Goal: Entertainment & Leisure: Consume media (video, audio)

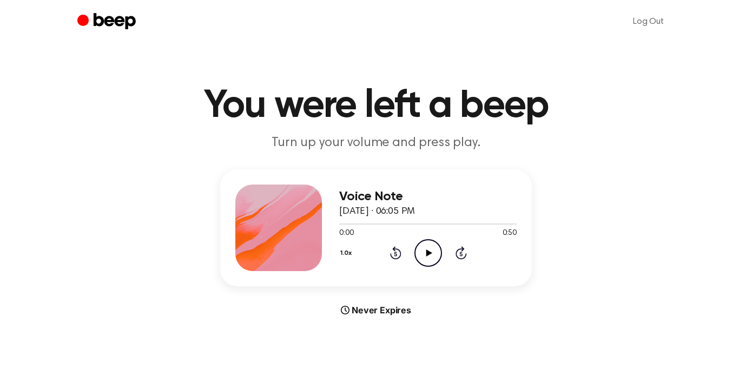
click at [339, 262] on button "1.0x" at bounding box center [347, 253] width 17 height 18
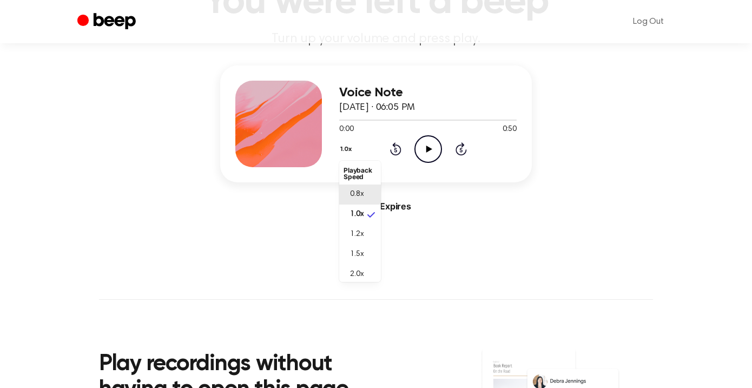
click at [342, 205] on li "0.8x" at bounding box center [360, 194] width 42 height 20
click at [432, 153] on icon at bounding box center [429, 149] width 6 height 7
click at [339, 124] on div at bounding box center [427, 119] width 177 height 9
click at [339, 121] on div at bounding box center [363, 120] width 49 height 1
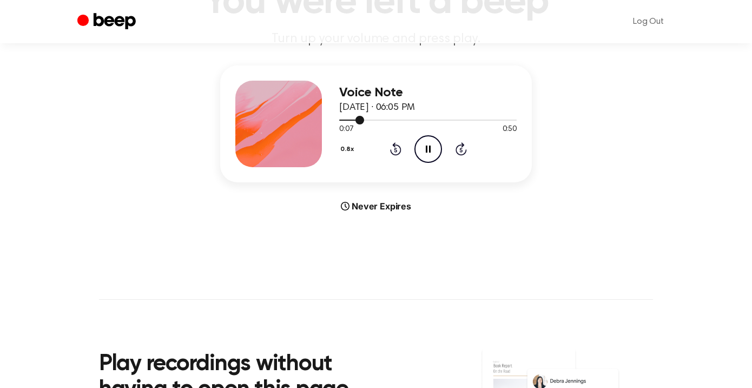
click at [346, 124] on div at bounding box center [427, 119] width 177 height 9
click at [369, 124] on div at bounding box center [427, 119] width 177 height 9
click at [369, 121] on div at bounding box center [361, 120] width 45 height 1
click at [370, 124] on div at bounding box center [427, 119] width 177 height 9
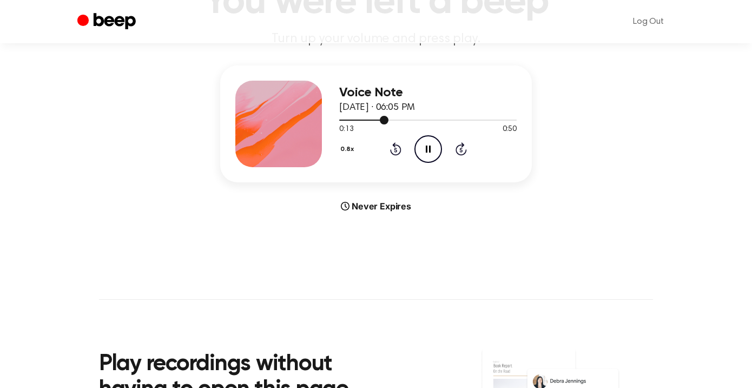
click at [370, 124] on div at bounding box center [427, 119] width 177 height 9
click at [442, 163] on icon "Pause Audio" at bounding box center [428, 149] width 28 height 28
click at [339, 121] on div at bounding box center [394, 120] width 110 height 1
click at [442, 163] on icon "Play Audio" at bounding box center [428, 149] width 28 height 28
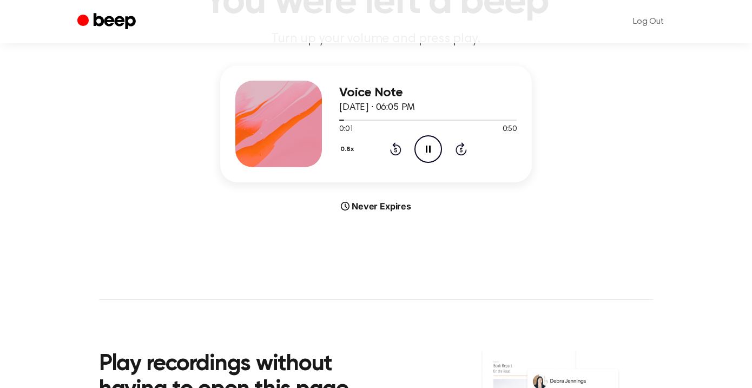
click at [442, 163] on icon "Pause Audio" at bounding box center [428, 149] width 28 height 28
click at [442, 163] on icon "Play Audio" at bounding box center [428, 149] width 28 height 28
click at [442, 163] on icon "Pause Audio" at bounding box center [428, 149] width 28 height 28
click at [442, 163] on icon "Play Audio" at bounding box center [428, 149] width 28 height 28
click at [442, 163] on icon "Pause Audio" at bounding box center [428, 149] width 28 height 28
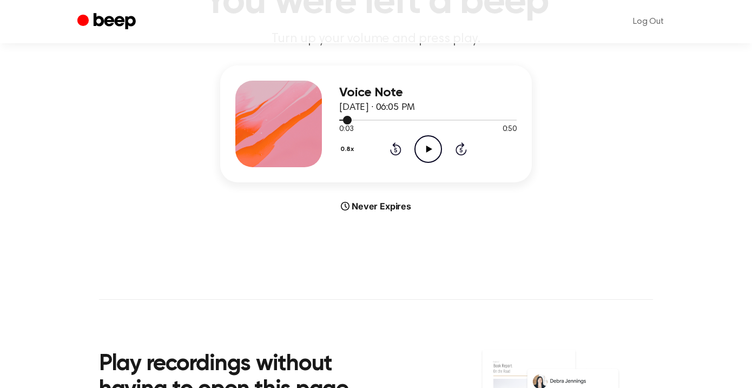
click at [343, 124] on span at bounding box center [347, 120] width 9 height 9
click at [442, 163] on icon "Play Audio" at bounding box center [428, 149] width 28 height 28
click at [431, 153] on icon at bounding box center [428, 149] width 5 height 7
click at [442, 163] on icon "Play Audio" at bounding box center [428, 149] width 28 height 28
click at [431, 153] on icon at bounding box center [428, 149] width 5 height 7
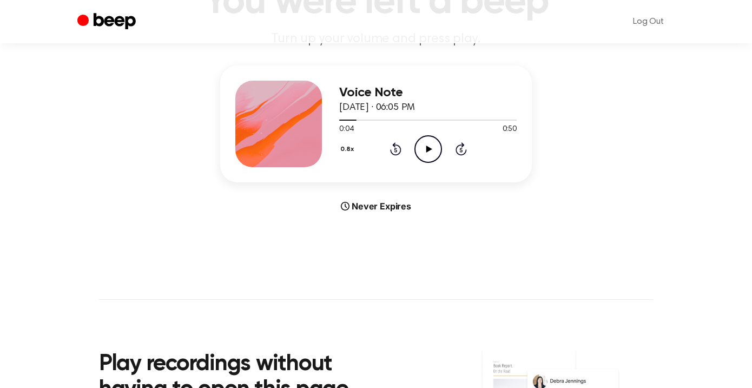
click at [442, 163] on icon "Play Audio" at bounding box center [428, 149] width 28 height 28
click at [347, 121] on div at bounding box center [351, 120] width 25 height 1
click at [343, 121] on div at bounding box center [351, 120] width 24 height 1
click at [339, 121] on div at bounding box center [351, 120] width 25 height 1
click at [339, 121] on div at bounding box center [349, 120] width 21 height 1
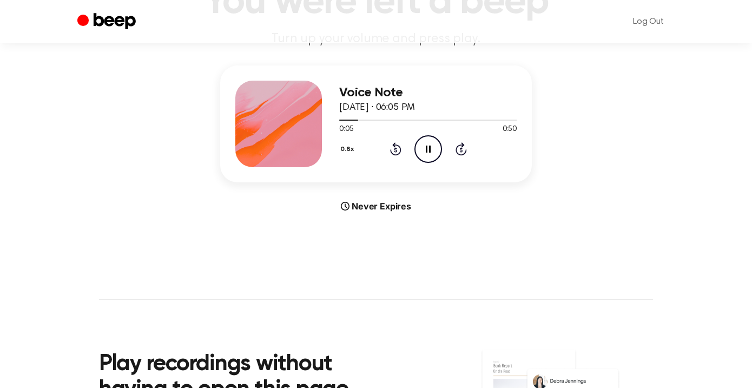
click at [442, 163] on icon "Pause Audio" at bounding box center [428, 149] width 28 height 28
click at [442, 163] on icon "Play Audio" at bounding box center [428, 149] width 28 height 28
click at [442, 163] on icon "Pause Audio" at bounding box center [428, 149] width 28 height 28
click at [442, 163] on icon "Play Audio" at bounding box center [428, 149] width 28 height 28
click at [442, 163] on icon "Pause Audio" at bounding box center [428, 149] width 28 height 28
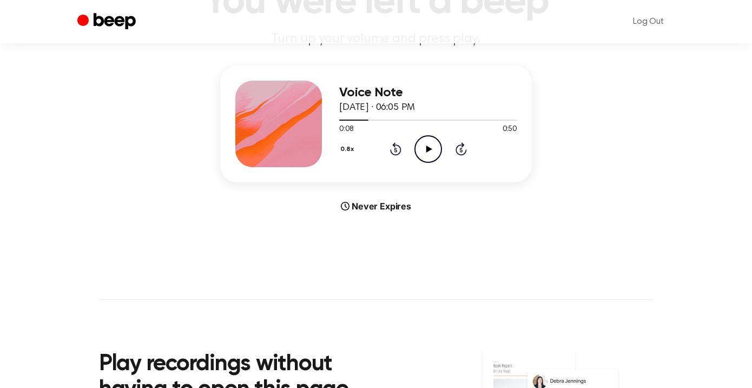
click at [442, 163] on icon "Play Audio" at bounding box center [428, 149] width 28 height 28
click at [361, 124] on div at bounding box center [427, 119] width 177 height 9
click at [361, 124] on span at bounding box center [365, 120] width 9 height 9
click at [442, 163] on icon "Pause Audio" at bounding box center [428, 149] width 28 height 28
click at [442, 163] on icon "Play Audio" at bounding box center [428, 149] width 28 height 28
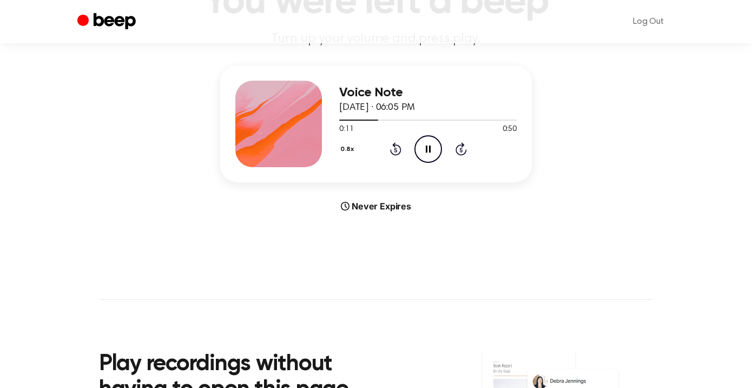
click at [442, 163] on icon "Pause Audio" at bounding box center [428, 149] width 28 height 28
click at [371, 121] on div at bounding box center [359, 120] width 40 height 1
click at [442, 163] on icon "Play Audio" at bounding box center [428, 149] width 28 height 28
click at [442, 163] on icon "Pause Audio" at bounding box center [428, 149] width 28 height 28
click at [442, 163] on icon "Play Audio" at bounding box center [428, 149] width 28 height 28
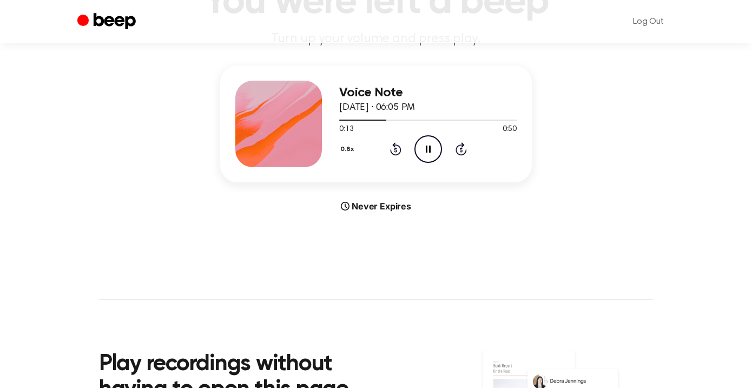
click at [442, 163] on icon "Pause Audio" at bounding box center [428, 149] width 28 height 28
click at [442, 163] on icon "Play Audio" at bounding box center [428, 149] width 28 height 28
click at [442, 163] on icon "Pause Audio" at bounding box center [428, 149] width 28 height 28
click at [389, 121] on div at bounding box center [365, 120] width 52 height 1
click at [442, 163] on icon "Play Audio" at bounding box center [428, 149] width 28 height 28
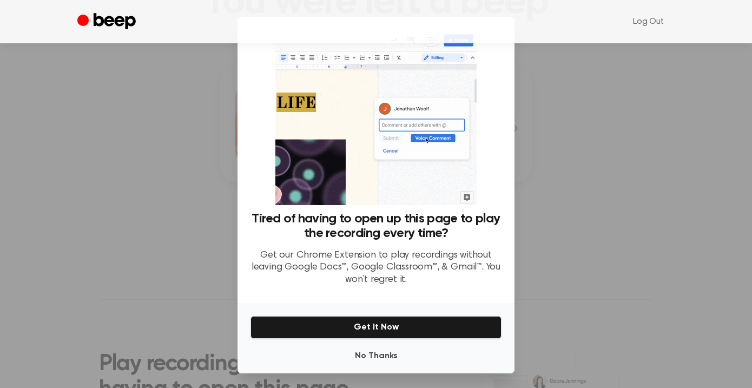
click at [515, 194] on div "Tired of having to open up this page to play the recording every time? Get our …" at bounding box center [376, 160] width 277 height 286
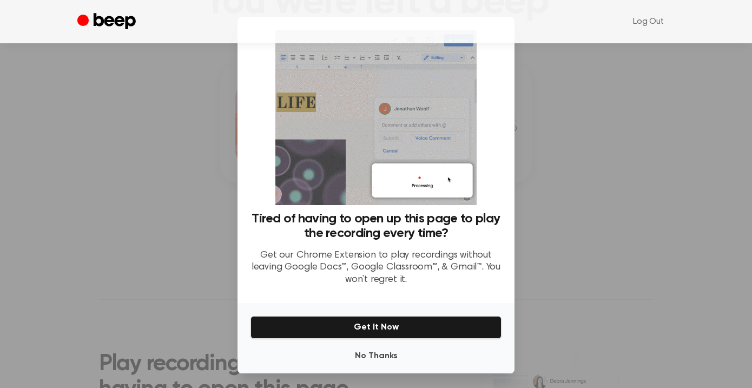
click at [104, 266] on div at bounding box center [376, 194] width 752 height 388
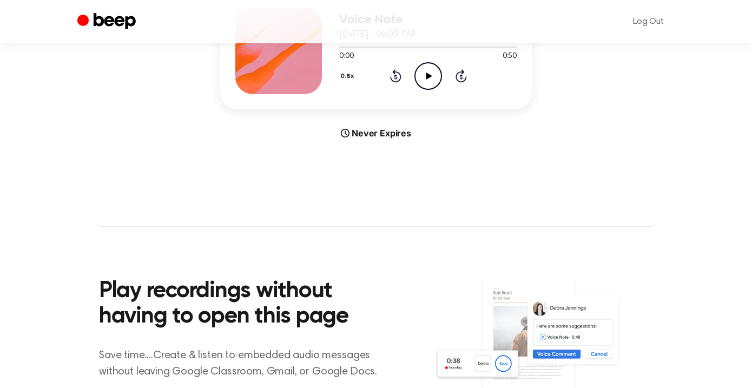
scroll to position [196, 0]
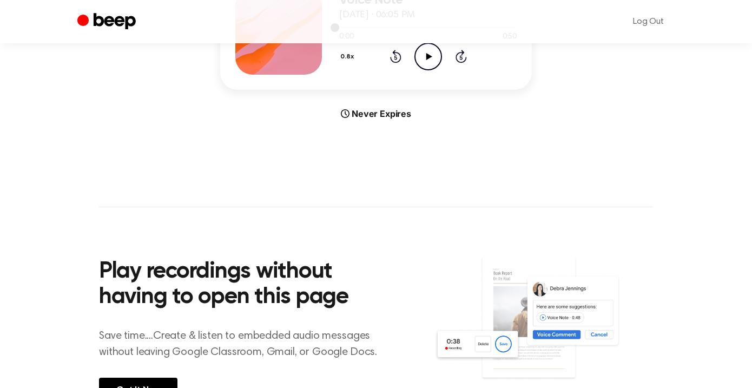
click at [373, 31] on div at bounding box center [427, 27] width 177 height 9
click at [442, 70] on icon "Play Audio" at bounding box center [428, 57] width 28 height 28
click at [442, 70] on icon "Pause Audio" at bounding box center [428, 57] width 28 height 28
click at [432, 60] on icon at bounding box center [429, 56] width 6 height 7
click at [431, 60] on icon at bounding box center [428, 56] width 5 height 7
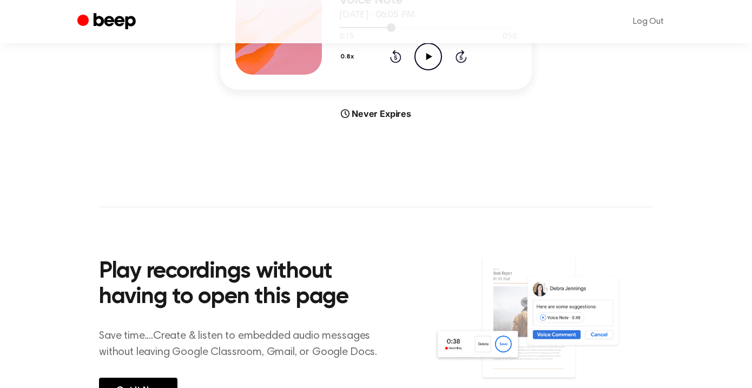
click at [394, 28] on div at bounding box center [367, 27] width 56 height 1
click at [442, 70] on icon "Play Audio" at bounding box center [428, 57] width 28 height 28
click at [442, 70] on icon "Pause Audio" at bounding box center [428, 57] width 28 height 28
click at [442, 70] on icon "Play Audio" at bounding box center [428, 57] width 28 height 28
click at [442, 70] on icon "Pause Audio" at bounding box center [428, 57] width 28 height 28
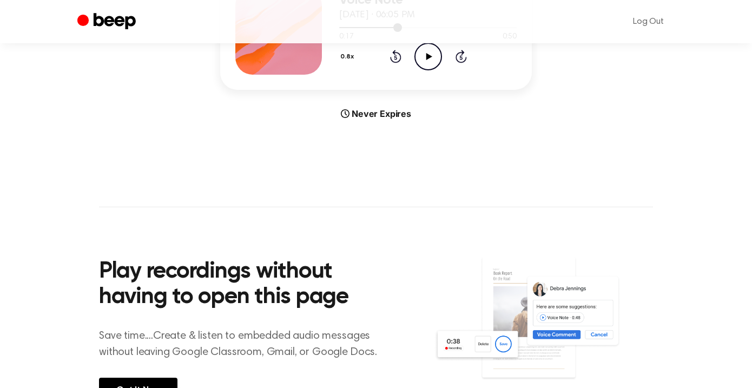
click at [402, 28] on div at bounding box center [370, 27] width 63 height 1
click at [442, 70] on icon "Play Audio" at bounding box center [428, 57] width 28 height 28
click at [442, 70] on icon "Pause Audio" at bounding box center [428, 57] width 28 height 28
click at [402, 32] on span at bounding box center [397, 27] width 9 height 9
click at [442, 70] on icon "Play Audio" at bounding box center [428, 57] width 28 height 28
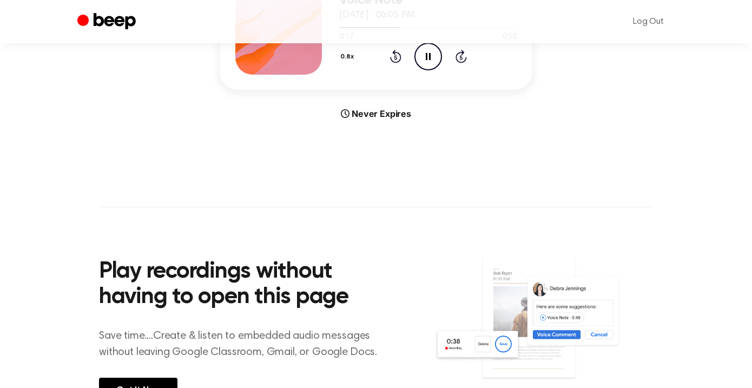
click at [442, 70] on icon "Pause Audio" at bounding box center [428, 57] width 28 height 28
click at [402, 32] on span at bounding box center [397, 27] width 9 height 9
click at [442, 70] on icon "Play Audio" at bounding box center [428, 57] width 28 height 28
click at [442, 70] on icon "Pause Audio" at bounding box center [428, 57] width 28 height 28
click at [442, 70] on icon "Play Audio" at bounding box center [428, 57] width 28 height 28
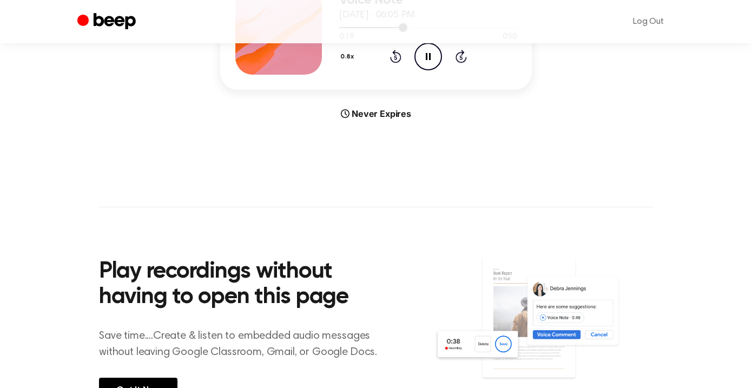
click at [407, 28] on div at bounding box center [373, 27] width 68 height 1
click at [442, 70] on icon "Pause Audio" at bounding box center [428, 57] width 28 height 28
click at [442, 70] on icon "Play Audio" at bounding box center [428, 57] width 28 height 28
click at [442, 70] on icon "Pause Audio" at bounding box center [428, 57] width 28 height 28
click at [442, 70] on icon "Play Audio" at bounding box center [428, 57] width 28 height 28
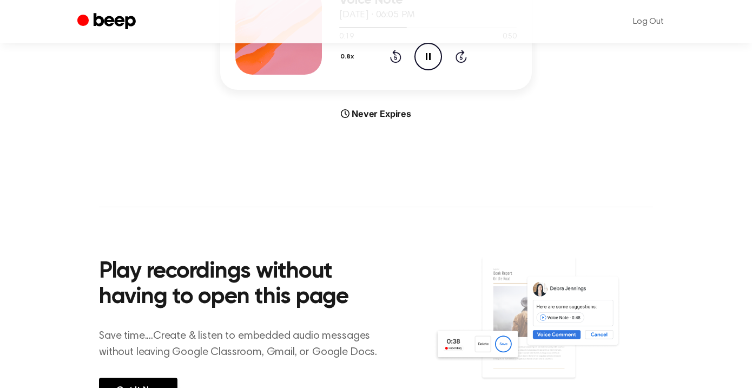
click at [442, 70] on icon "Pause Audio" at bounding box center [428, 57] width 28 height 28
click at [407, 32] on span at bounding box center [403, 27] width 9 height 9
click at [442, 70] on icon "Play Audio" at bounding box center [428, 57] width 28 height 28
click at [442, 70] on icon "Pause Audio" at bounding box center [428, 57] width 28 height 28
click at [408, 32] on span at bounding box center [403, 27] width 9 height 9
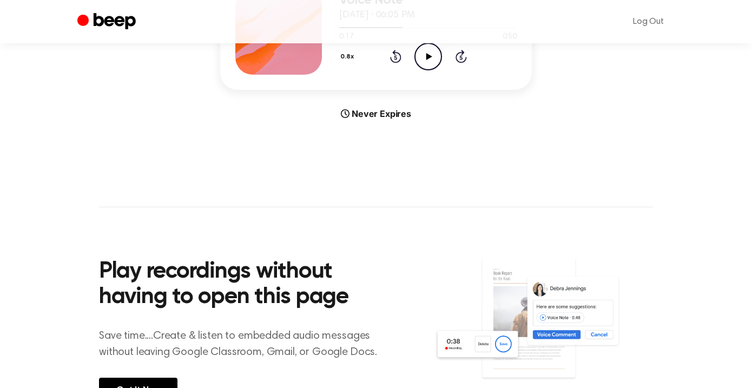
click at [475, 70] on div "0.8x Rewind 5 seconds Play Audio Skip 5 seconds" at bounding box center [427, 57] width 177 height 28
click at [432, 60] on icon at bounding box center [429, 56] width 6 height 7
click at [431, 60] on icon at bounding box center [428, 56] width 5 height 7
click at [407, 32] on span at bounding box center [403, 27] width 9 height 9
click at [442, 70] on icon "Play Audio" at bounding box center [428, 57] width 28 height 28
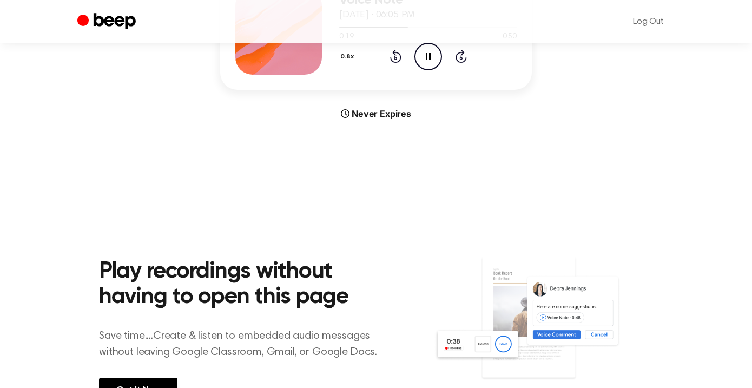
click at [442, 70] on icon "Pause Audio" at bounding box center [428, 57] width 28 height 28
click at [408, 32] on span at bounding box center [403, 27] width 9 height 9
click at [442, 70] on icon "Play Audio" at bounding box center [428, 57] width 28 height 28
click at [442, 70] on icon "Pause Audio" at bounding box center [428, 57] width 28 height 28
click at [442, 70] on icon "Play Audio" at bounding box center [428, 57] width 28 height 28
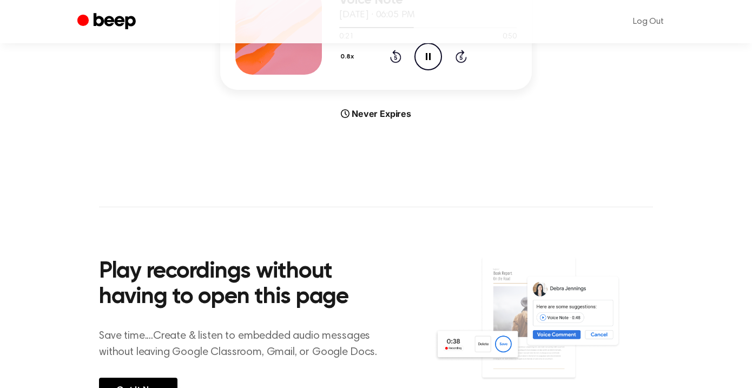
click at [442, 70] on icon "Pause Audio" at bounding box center [428, 57] width 28 height 28
click at [414, 32] on span at bounding box center [409, 27] width 9 height 9
click at [442, 70] on icon "Play Audio" at bounding box center [428, 57] width 28 height 28
click at [442, 70] on icon "Pause Audio" at bounding box center [428, 57] width 28 height 28
click at [442, 70] on icon "Play Audio" at bounding box center [428, 57] width 28 height 28
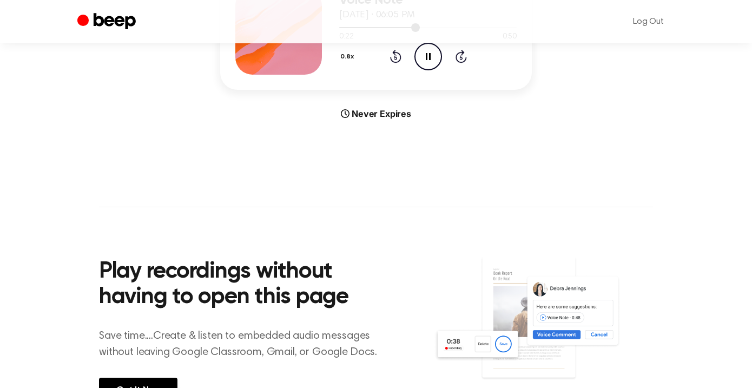
click at [427, 31] on div at bounding box center [427, 27] width 177 height 9
click at [442, 70] on icon "Pause Audio" at bounding box center [428, 57] width 28 height 28
click at [416, 28] on div at bounding box center [377, 27] width 77 height 1
click at [442, 70] on icon "Play Audio" at bounding box center [428, 57] width 28 height 28
click at [442, 70] on icon "Pause Audio" at bounding box center [428, 57] width 28 height 28
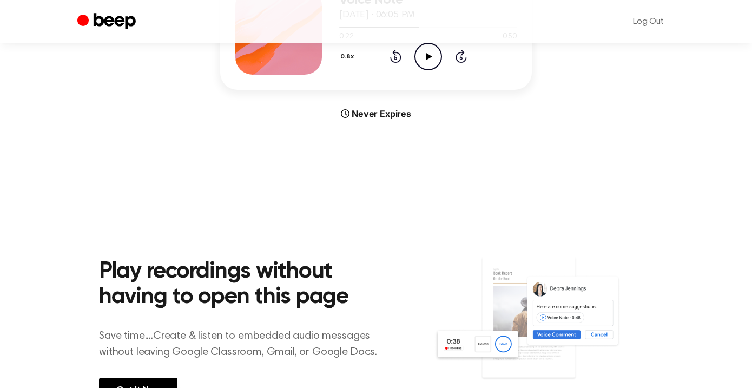
click at [442, 70] on icon "Play Audio" at bounding box center [428, 57] width 28 height 28
click at [442, 70] on icon "Pause Audio" at bounding box center [428, 57] width 28 height 28
click at [442, 70] on icon "Play Audio" at bounding box center [428, 57] width 28 height 28
click at [442, 70] on icon "Pause Audio" at bounding box center [428, 57] width 28 height 28
click at [442, 70] on icon "Play Audio" at bounding box center [428, 57] width 28 height 28
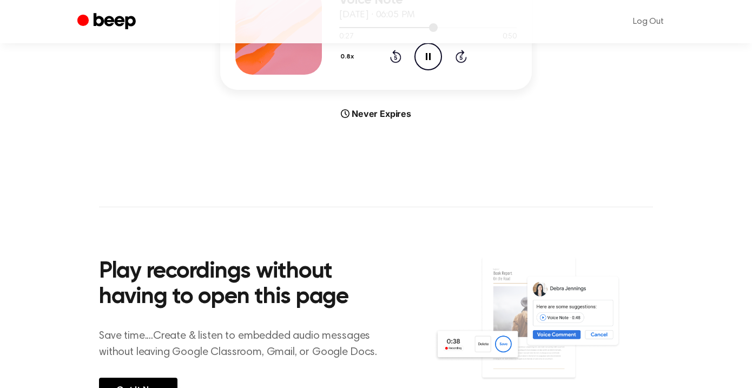
click at [455, 31] on div at bounding box center [427, 27] width 177 height 9
click at [442, 70] on icon "Pause Audio" at bounding box center [428, 57] width 28 height 28
click at [442, 70] on icon "Play Audio" at bounding box center [428, 57] width 28 height 28
click at [461, 31] on div at bounding box center [427, 27] width 177 height 9
click at [442, 70] on icon "Pause Audio" at bounding box center [428, 57] width 28 height 28
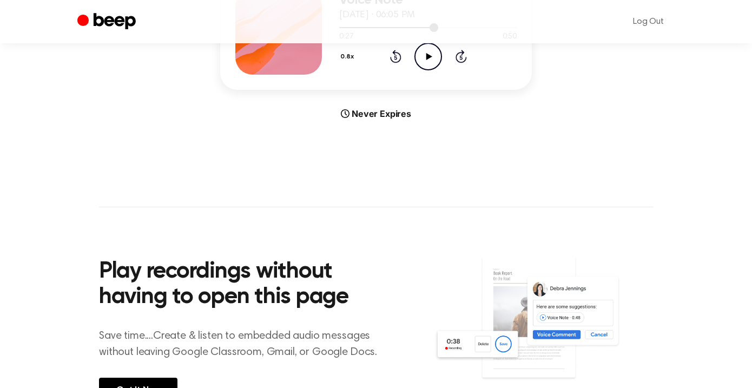
click at [438, 28] on div at bounding box center [388, 27] width 99 height 1
click at [442, 70] on icon "Play Audio" at bounding box center [428, 57] width 28 height 28
click at [442, 70] on icon "Pause Audio" at bounding box center [428, 57] width 28 height 28
click at [470, 31] on div at bounding box center [427, 27] width 177 height 9
click at [442, 70] on icon "Play Audio" at bounding box center [428, 57] width 28 height 28
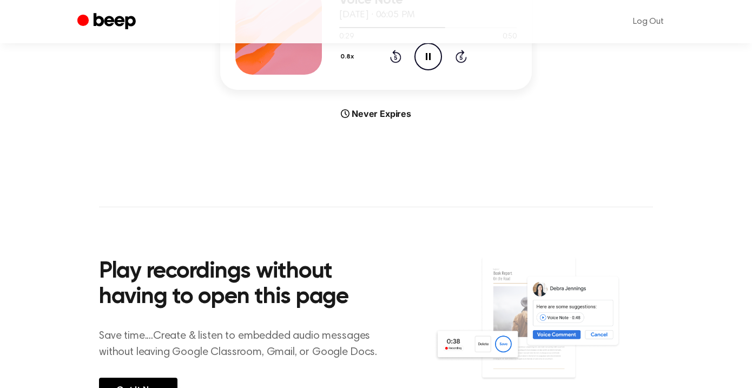
click at [442, 70] on icon "Pause Audio" at bounding box center [428, 57] width 28 height 28
click at [471, 31] on div at bounding box center [427, 27] width 177 height 9
click at [442, 70] on icon "Play Audio" at bounding box center [428, 57] width 28 height 28
click at [442, 70] on icon "Pause Audio" at bounding box center [428, 57] width 28 height 28
click at [442, 70] on icon "Play Audio" at bounding box center [428, 57] width 28 height 28
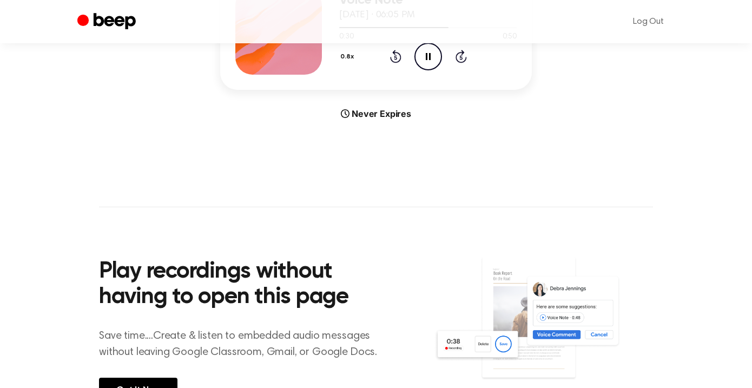
click at [442, 70] on icon "Pause Audio" at bounding box center [428, 57] width 28 height 28
click at [442, 70] on icon "Play Audio" at bounding box center [428, 57] width 28 height 28
click at [442, 70] on icon "Pause Audio" at bounding box center [428, 57] width 28 height 28
click at [441, 70] on circle at bounding box center [428, 56] width 27 height 27
click at [449, 90] on div "Voice Note June 25, 2024 · 06:05 PM 0:33 0:50 Your browser does not support the…" at bounding box center [376, 31] width 312 height 117
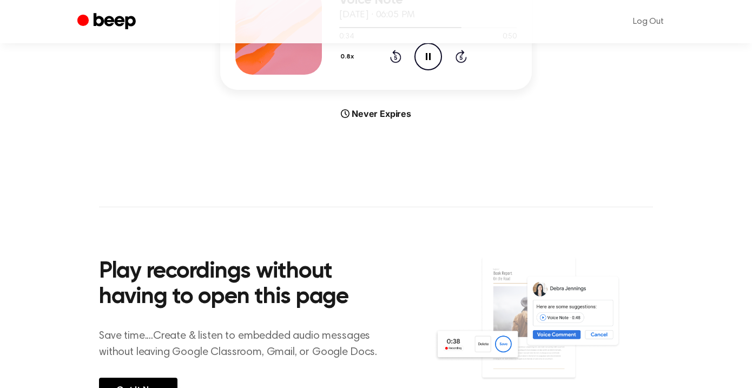
click at [442, 70] on icon "Pause Audio" at bounding box center [428, 57] width 28 height 28
click at [495, 31] on div at bounding box center [427, 27] width 177 height 9
click at [432, 60] on icon at bounding box center [429, 56] width 6 height 7
click at [431, 60] on icon at bounding box center [428, 56] width 5 height 7
click at [432, 60] on icon at bounding box center [429, 56] width 6 height 7
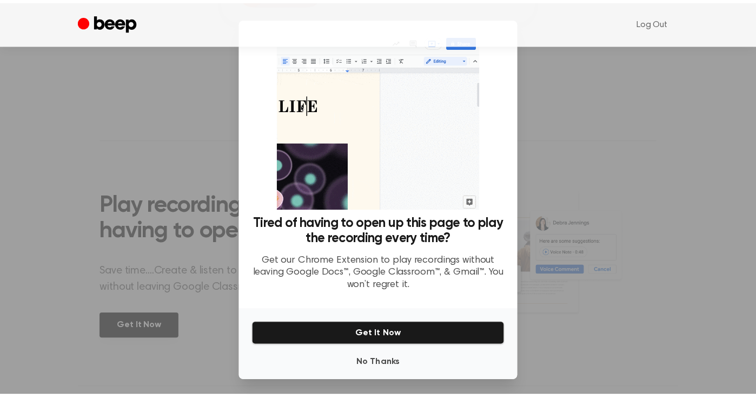
scroll to position [271, 0]
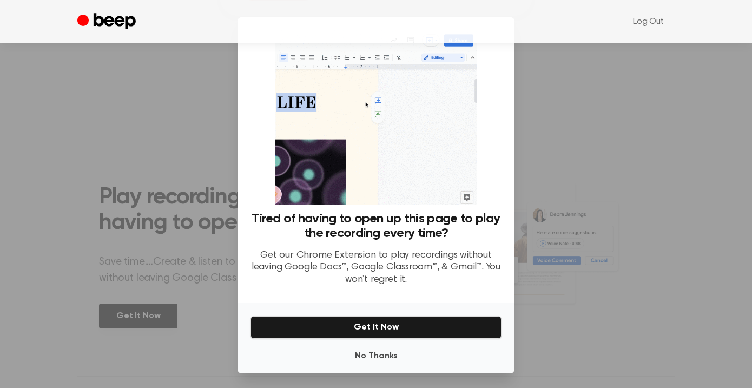
click at [571, 35] on ul "Log Out" at bounding box center [411, 22] width 528 height 26
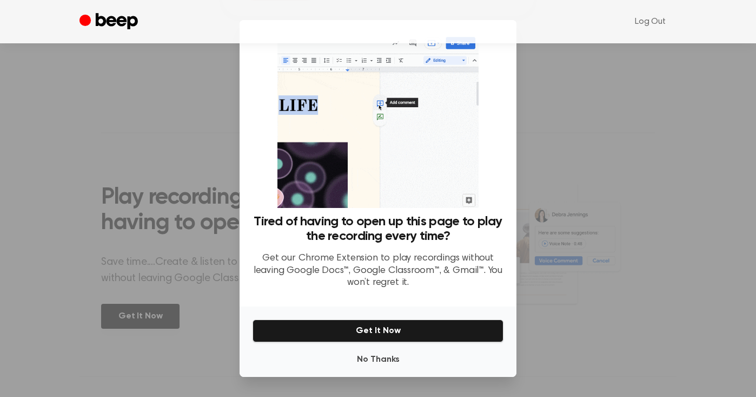
drag, startPoint x: 553, startPoint y: 280, endPoint x: 549, endPoint y: 234, distance: 45.6
click at [504, 229] on div "Tired of having to open up this page to play the recording every time? Get our …" at bounding box center [378, 165] width 251 height 264
click at [478, 208] on img at bounding box center [378, 120] width 201 height 175
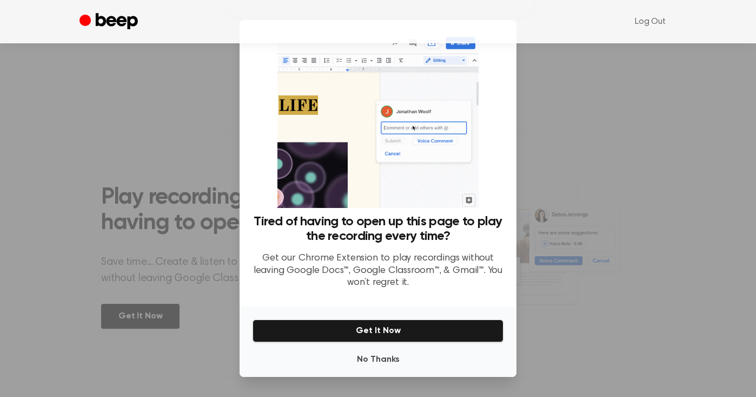
click at [496, 43] on div "Log Out" at bounding box center [378, 21] width 597 height 43
click at [454, 43] on div "Log Out" at bounding box center [378, 21] width 597 height 43
click at [660, 179] on div at bounding box center [378, 198] width 756 height 397
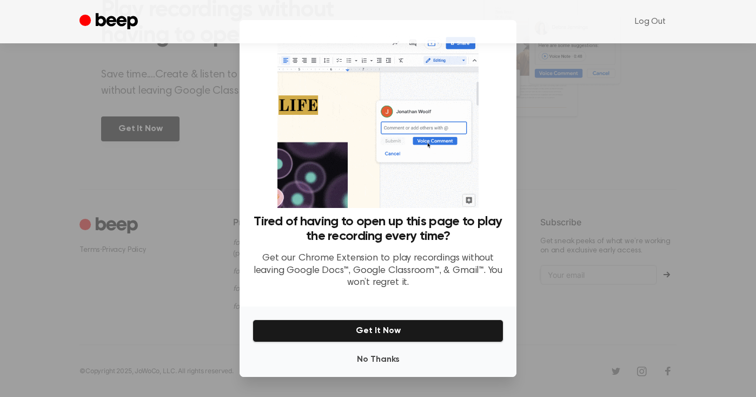
scroll to position [714, 0]
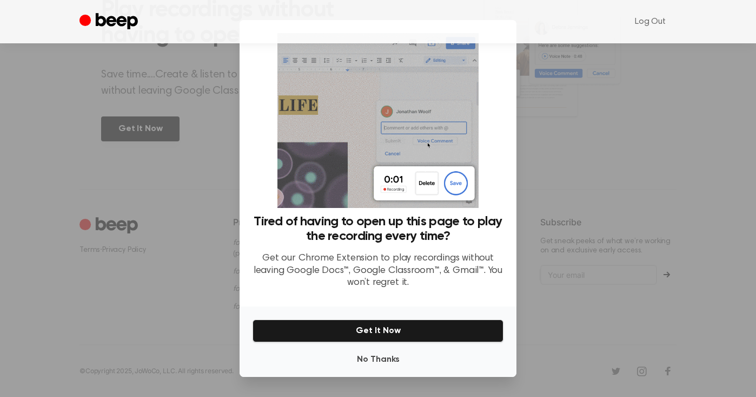
click at [175, 35] on ul "Log Out" at bounding box center [413, 22] width 528 height 26
click at [180, 32] on ul "Log Out" at bounding box center [413, 22] width 528 height 26
click at [574, 31] on ul "Log Out" at bounding box center [413, 22] width 528 height 26
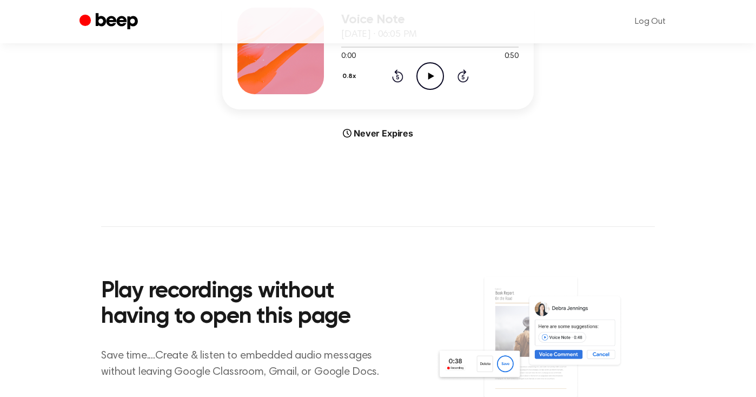
scroll to position [186, 0]
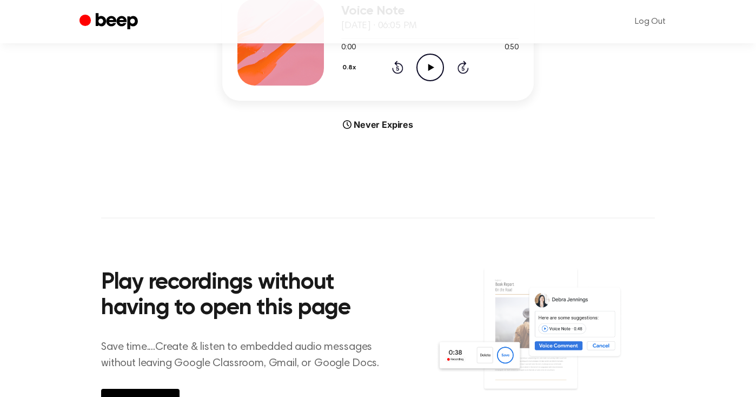
click at [444, 81] on icon "Play Audio" at bounding box center [431, 68] width 28 height 28
click at [503, 42] on div at bounding box center [429, 38] width 177 height 9
click at [444, 81] on icon "Pause Audio" at bounding box center [431, 68] width 28 height 28
click at [444, 81] on icon "Play Audio" at bounding box center [431, 68] width 28 height 28
click at [474, 39] on div at bounding box center [407, 38] width 133 height 1
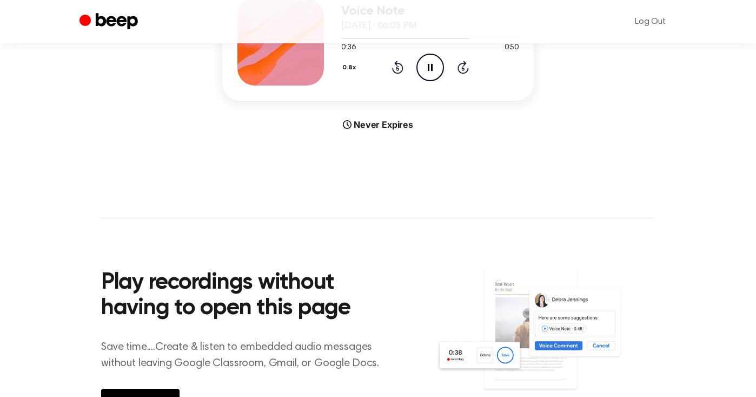
click at [433, 71] on icon at bounding box center [430, 67] width 5 height 7
click at [489, 42] on div at bounding box center [429, 38] width 177 height 9
click at [444, 81] on icon "Play Audio" at bounding box center [431, 68] width 28 height 28
click at [444, 81] on icon "Pause Audio" at bounding box center [431, 68] width 28 height 28
click at [476, 39] on div at bounding box center [408, 38] width 135 height 1
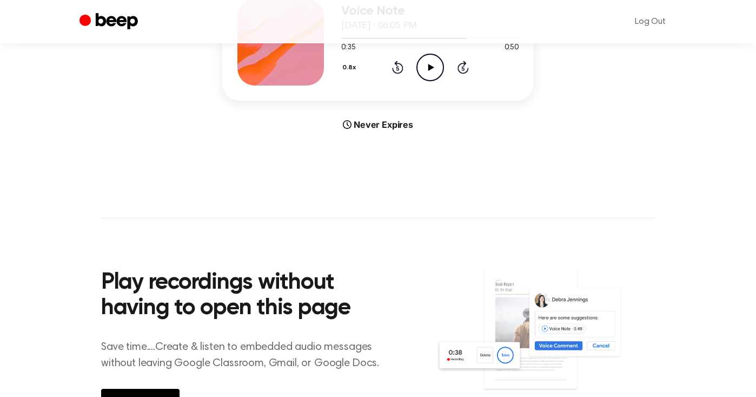
click at [444, 81] on icon "Play Audio" at bounding box center [431, 68] width 28 height 28
click at [444, 81] on icon "Pause Audio" at bounding box center [431, 68] width 28 height 28
click at [434, 71] on icon at bounding box center [431, 67] width 6 height 7
click at [444, 81] on icon "Pause Audio" at bounding box center [431, 68] width 28 height 28
click at [434, 71] on icon at bounding box center [431, 67] width 6 height 7
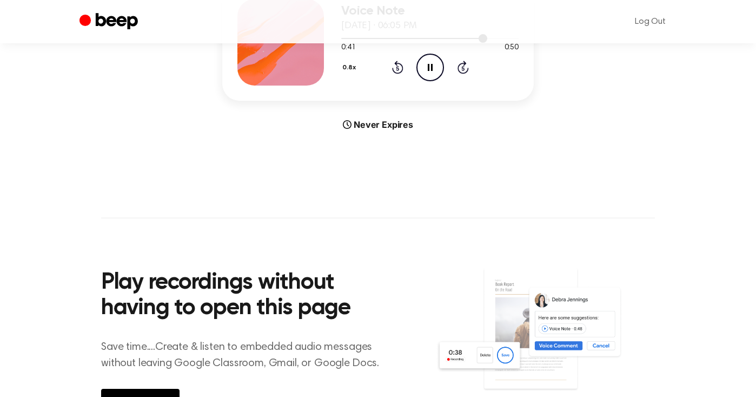
click at [519, 42] on div at bounding box center [429, 38] width 177 height 9
click at [444, 81] on icon "Pause Audio" at bounding box center [431, 68] width 28 height 28
click at [444, 81] on icon "Play Audio" at bounding box center [431, 68] width 28 height 28
click at [518, 42] on div at bounding box center [429, 38] width 177 height 9
click at [444, 81] on icon "Pause Audio" at bounding box center [431, 68] width 28 height 28
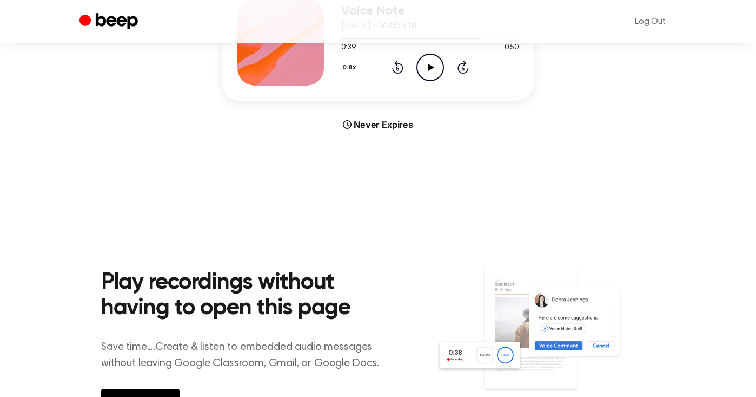
click at [434, 71] on icon at bounding box center [431, 67] width 6 height 7
click at [444, 81] on icon "Pause Audio" at bounding box center [431, 68] width 28 height 28
click at [434, 71] on icon at bounding box center [431, 67] width 6 height 7
click at [444, 81] on icon "Pause Audio" at bounding box center [431, 68] width 28 height 28
click at [434, 71] on icon at bounding box center [431, 67] width 6 height 7
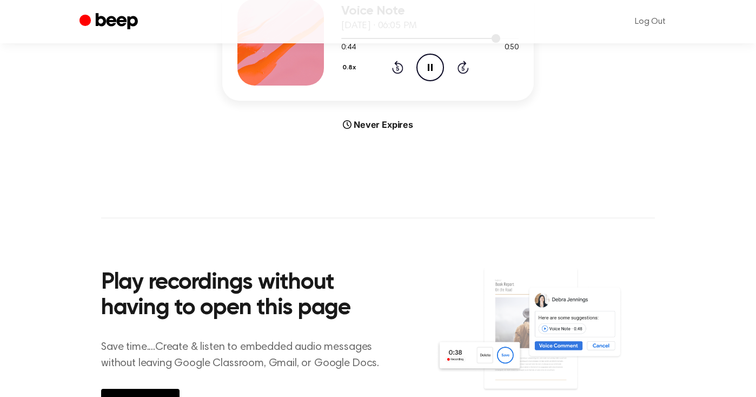
click at [519, 42] on div at bounding box center [429, 38] width 177 height 9
click at [444, 81] on icon "Pause Audio" at bounding box center [431, 68] width 28 height 28
click at [493, 39] on div at bounding box center [417, 38] width 152 height 1
click at [444, 81] on icon "Play Audio" at bounding box center [431, 68] width 28 height 28
click at [444, 81] on icon "Pause Audio" at bounding box center [431, 68] width 28 height 28
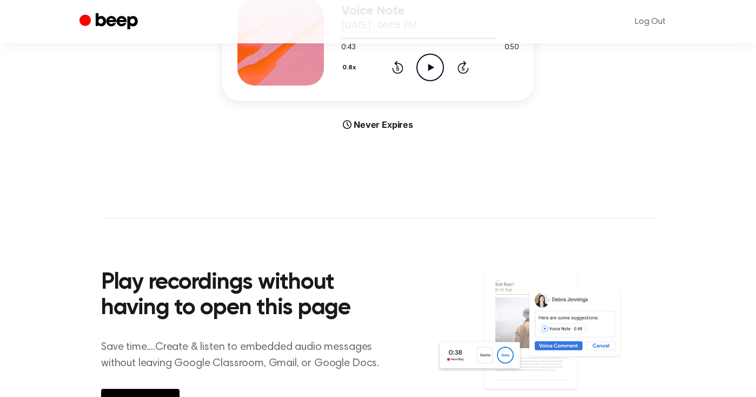
click at [444, 81] on icon "Play Audio" at bounding box center [431, 68] width 28 height 28
click at [444, 81] on icon "Pause Audio" at bounding box center [431, 68] width 28 height 28
click at [444, 81] on icon "Play Audio" at bounding box center [431, 68] width 28 height 28
click at [444, 81] on icon "Pause Audio" at bounding box center [431, 68] width 28 height 28
click at [444, 81] on icon "Play Audio" at bounding box center [431, 68] width 28 height 28
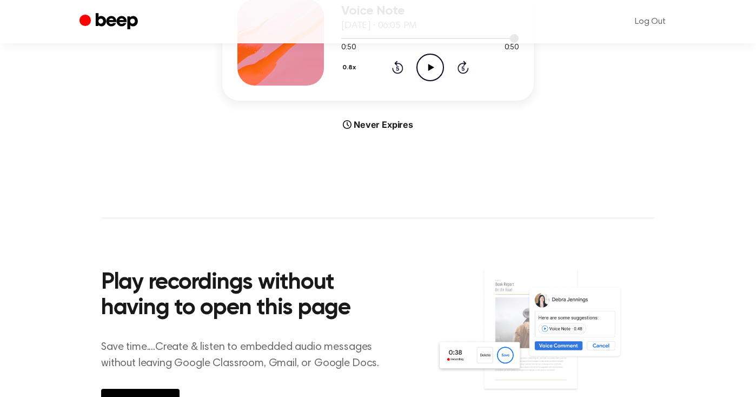
click at [519, 42] on div at bounding box center [429, 38] width 177 height 9
click at [444, 81] on icon "Play Audio" at bounding box center [431, 68] width 28 height 28
click at [444, 81] on icon "Pause Audio" at bounding box center [431, 68] width 28 height 28
click at [444, 81] on icon "Play Audio" at bounding box center [431, 68] width 28 height 28
click at [444, 81] on icon "Pause Audio" at bounding box center [431, 68] width 28 height 28
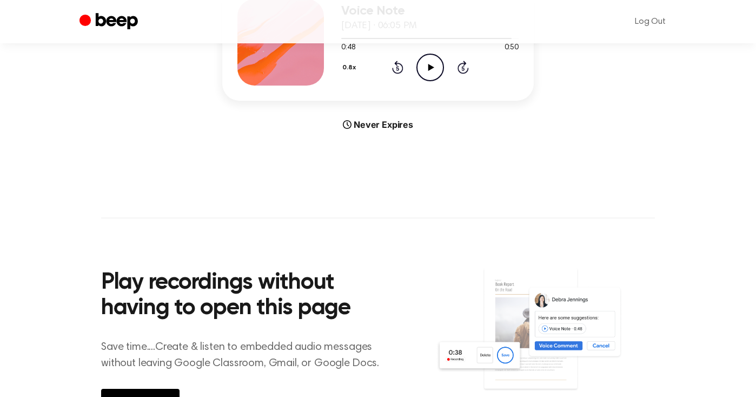
click at [444, 81] on icon "Play Audio" at bounding box center [431, 68] width 28 height 28
click at [519, 42] on div at bounding box center [429, 38] width 177 height 9
click at [444, 81] on icon "Play Audio" at bounding box center [431, 68] width 28 height 28
click at [519, 42] on div at bounding box center [429, 38] width 177 height 9
click at [444, 81] on icon "Play Audio" at bounding box center [431, 68] width 28 height 28
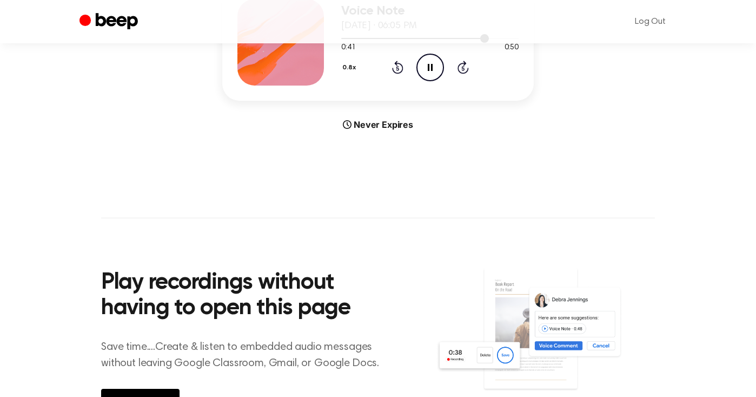
click at [481, 42] on div at bounding box center [429, 38] width 177 height 9
click at [341, 77] on button "0.8x" at bounding box center [350, 67] width 19 height 18
click at [352, 139] on span "1.0x" at bounding box center [359, 132] width 14 height 11
click at [444, 81] on icon "Play Audio" at bounding box center [431, 68] width 28 height 28
click at [444, 81] on icon "Pause Audio" at bounding box center [431, 68] width 28 height 28
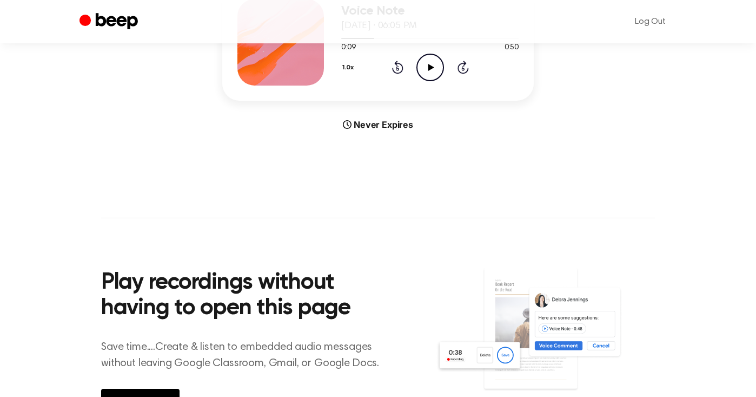
click at [321, 101] on div "Voice Note [DATE] · 06:05 PM 0:09 0:50 Your browser does not support the [objec…" at bounding box center [378, 42] width 312 height 117
click at [341, 42] on div at bounding box center [429, 38] width 177 height 9
click at [444, 81] on icon "Play Audio" at bounding box center [431, 68] width 28 height 28
click at [434, 71] on icon at bounding box center [431, 67] width 6 height 7
click at [489, 39] on div at bounding box center [429, 38] width 177 height 1
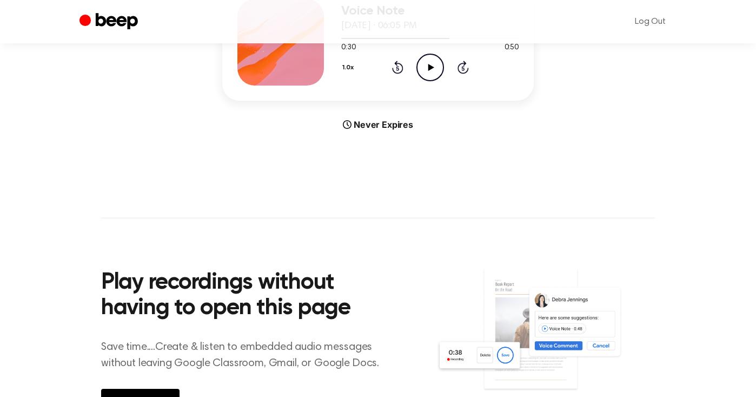
click at [444, 81] on icon "Play Audio" at bounding box center [431, 68] width 28 height 28
click at [464, 42] on div at bounding box center [429, 38] width 177 height 9
click at [483, 42] on div at bounding box center [429, 38] width 177 height 9
click at [484, 42] on div at bounding box center [429, 38] width 177 height 9
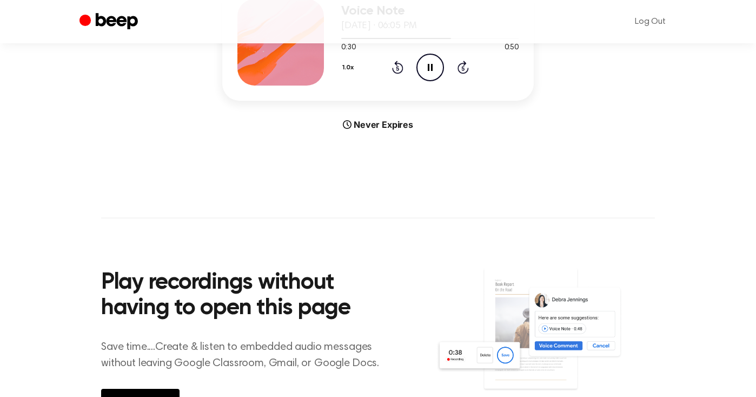
click at [444, 81] on icon "Pause Audio" at bounding box center [431, 68] width 28 height 28
